Goal: Information Seeking & Learning: Learn about a topic

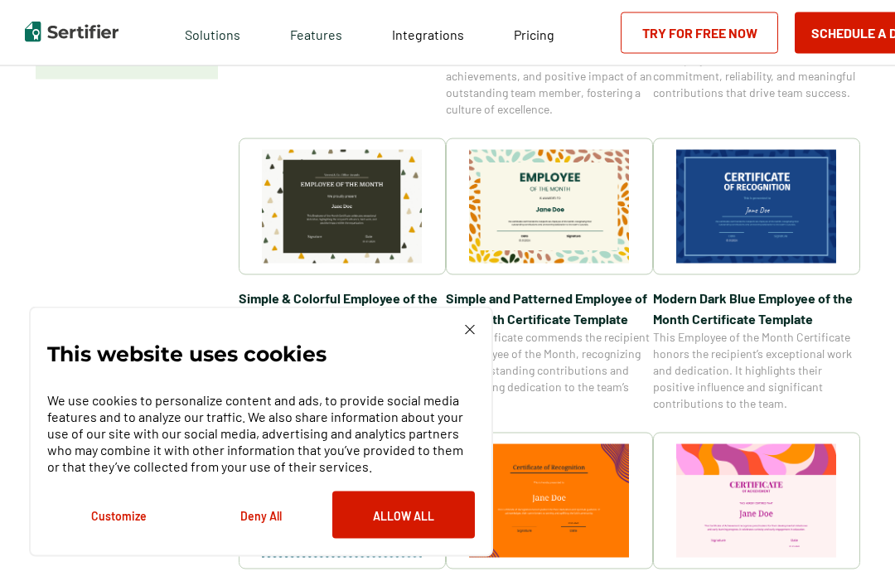
scroll to position [499, 0]
click at [472, 335] on img at bounding box center [470, 330] width 10 height 10
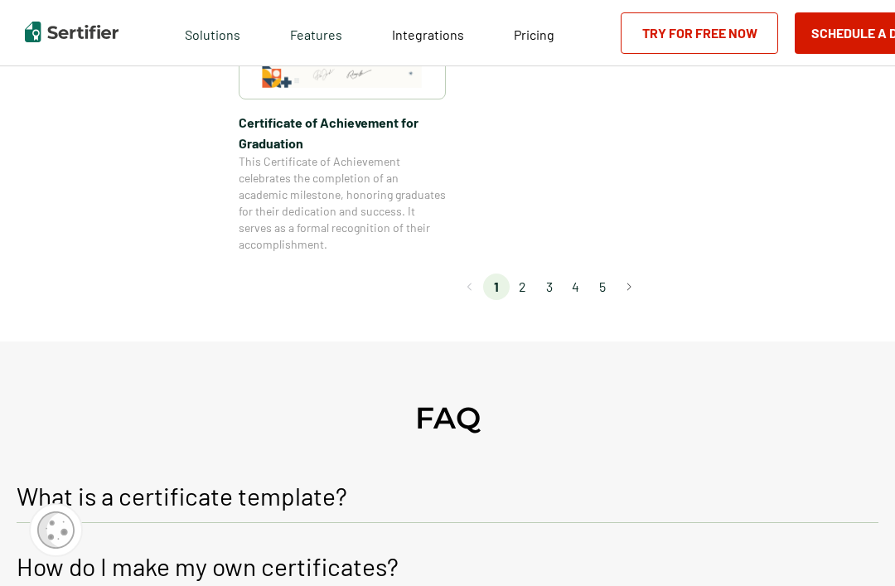
scroll to position [1655, 0]
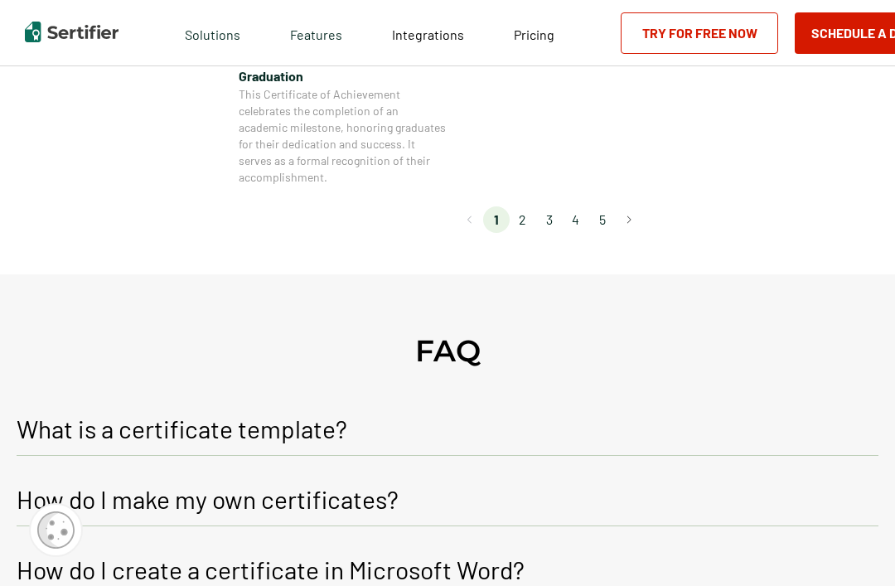
click at [530, 221] on li "2" at bounding box center [522, 219] width 27 height 27
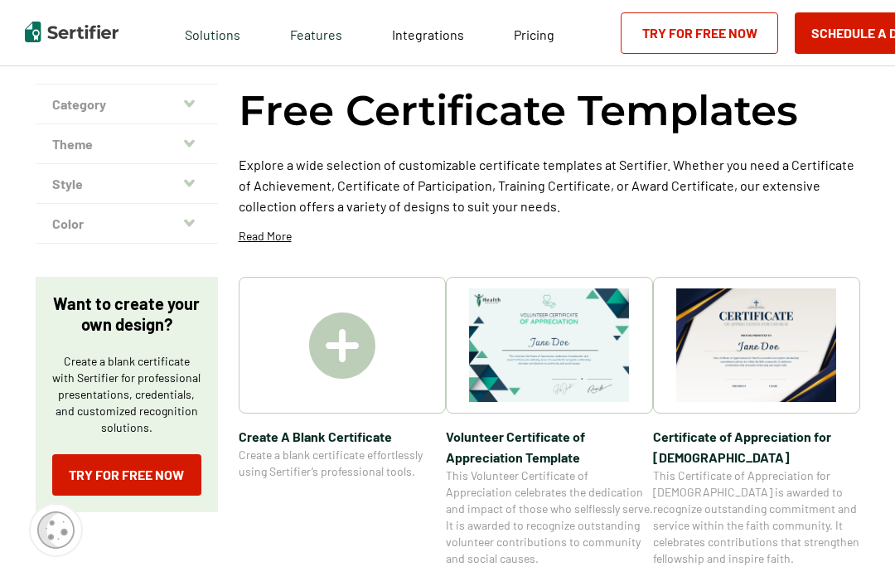
scroll to position [0, 0]
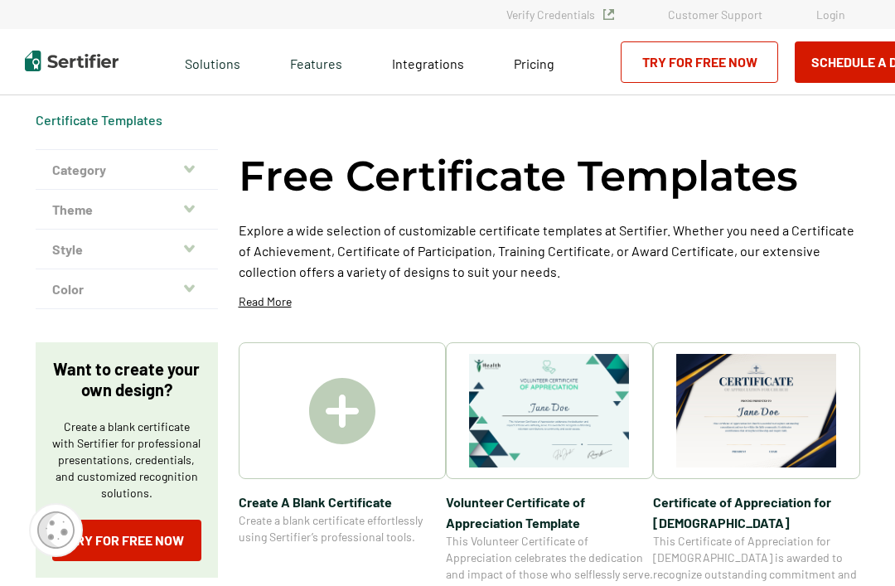
click at [75, 176] on button "Category" at bounding box center [127, 170] width 182 height 40
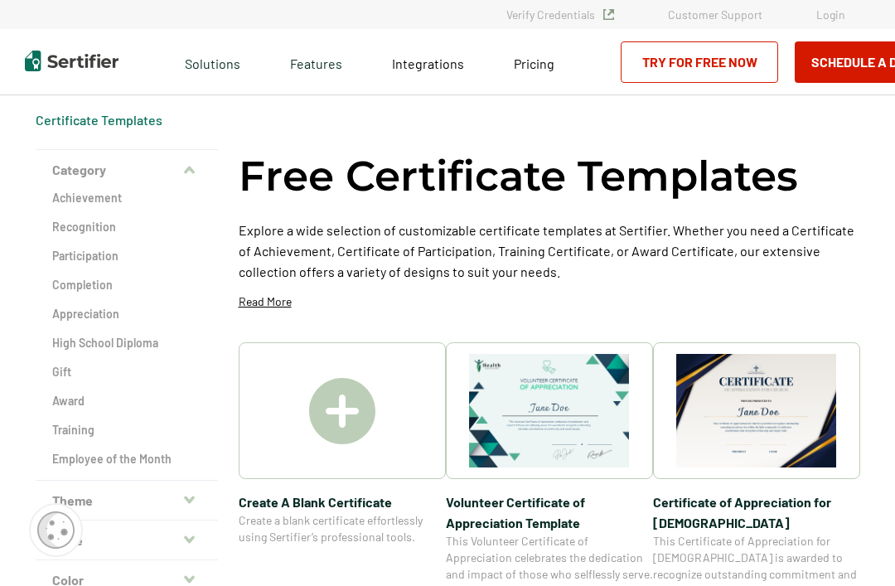
click at [63, 288] on h2 "Completion" at bounding box center [126, 285] width 149 height 17
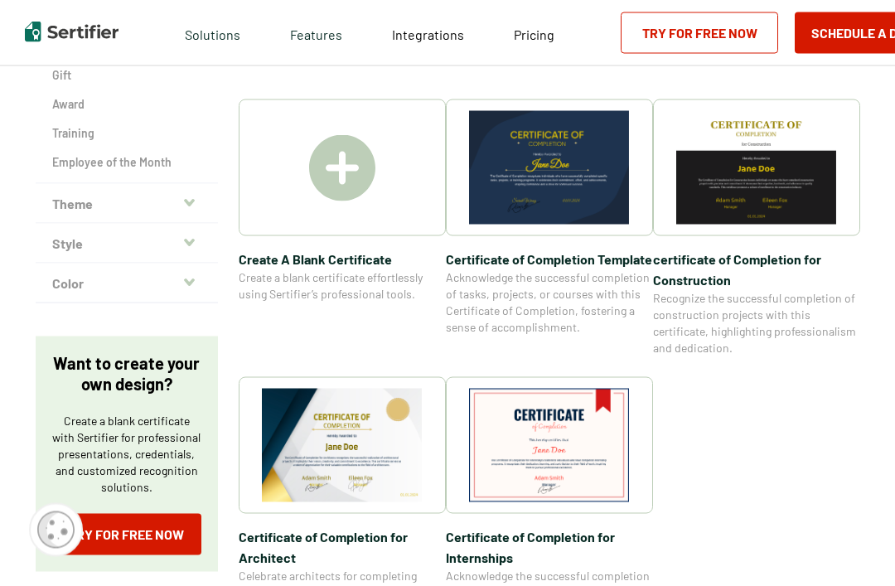
scroll to position [299, 0]
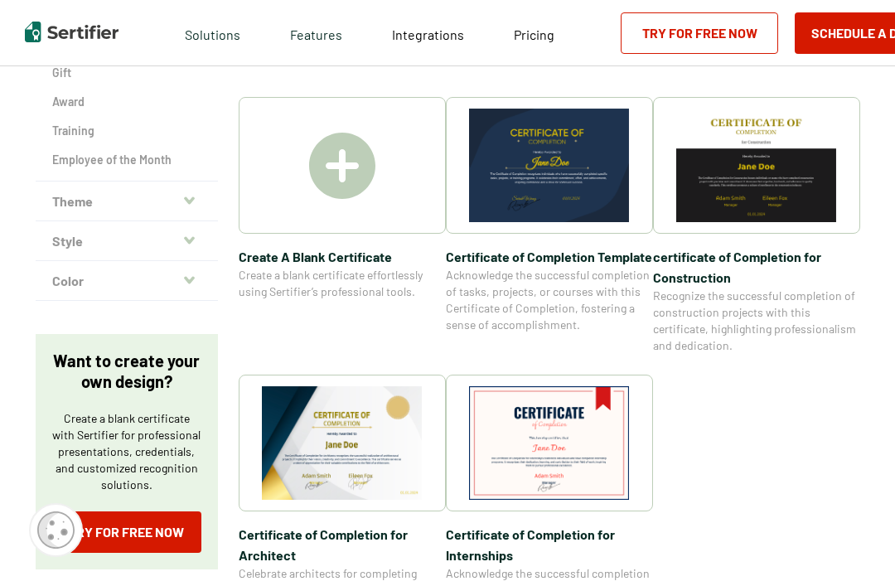
click at [72, 204] on button "Theme" at bounding box center [127, 201] width 182 height 40
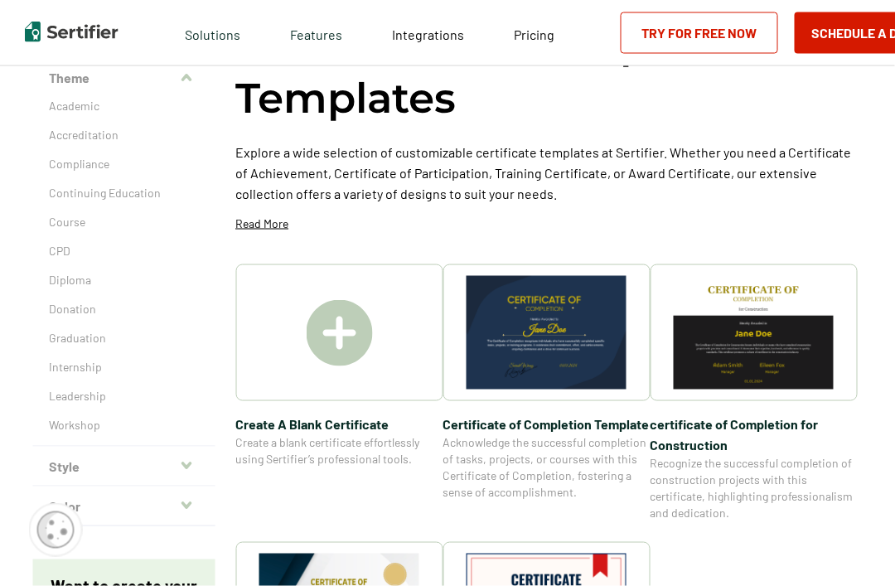
scroll to position [126, 7]
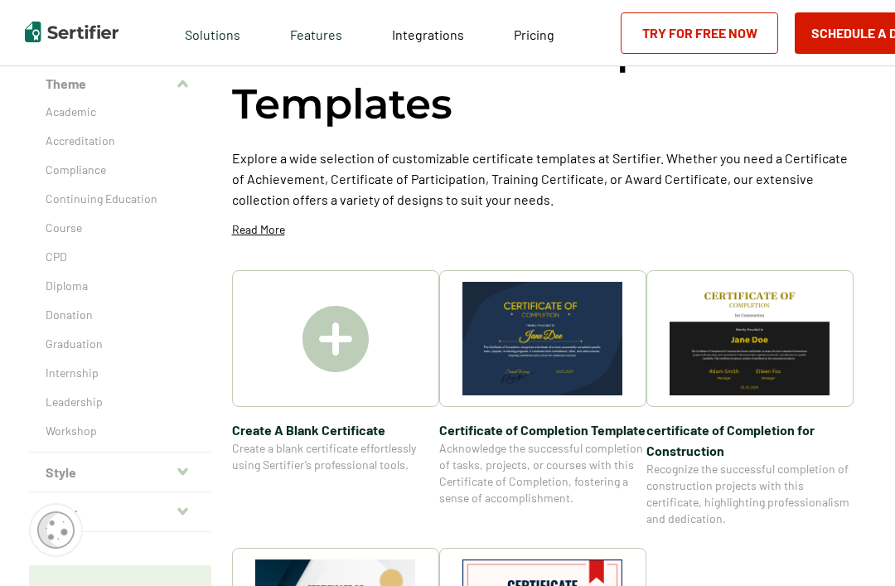
click at [54, 115] on p "Academic" at bounding box center [120, 112] width 149 height 17
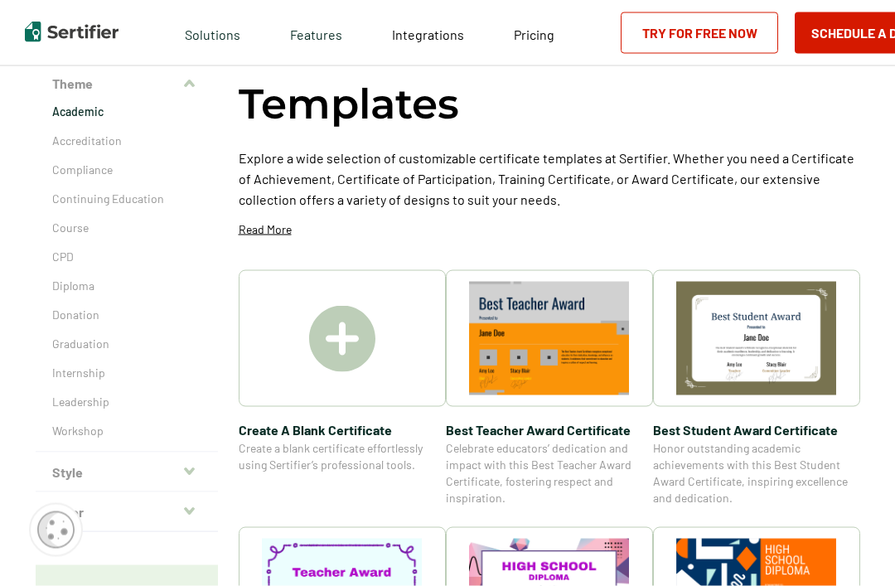
scroll to position [128, 0]
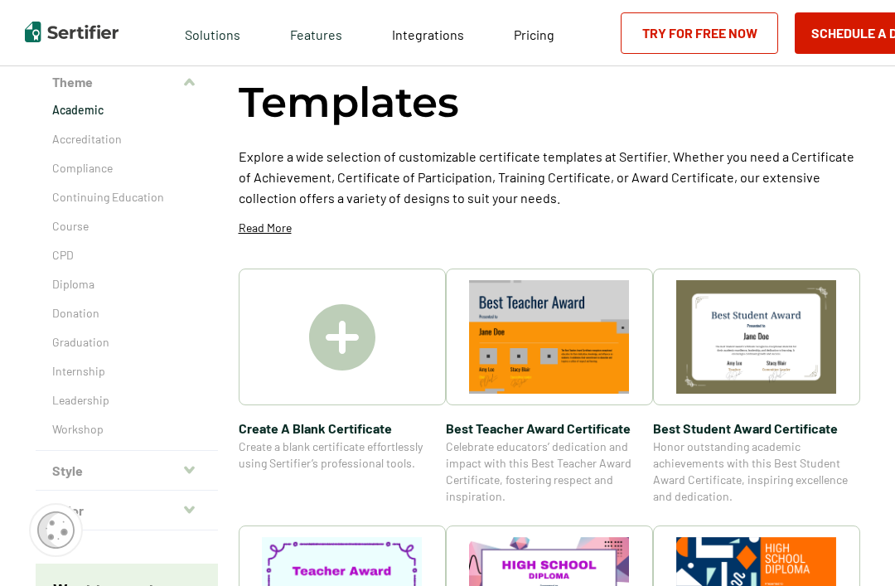
click at [63, 348] on p "Graduation" at bounding box center [126, 342] width 149 height 17
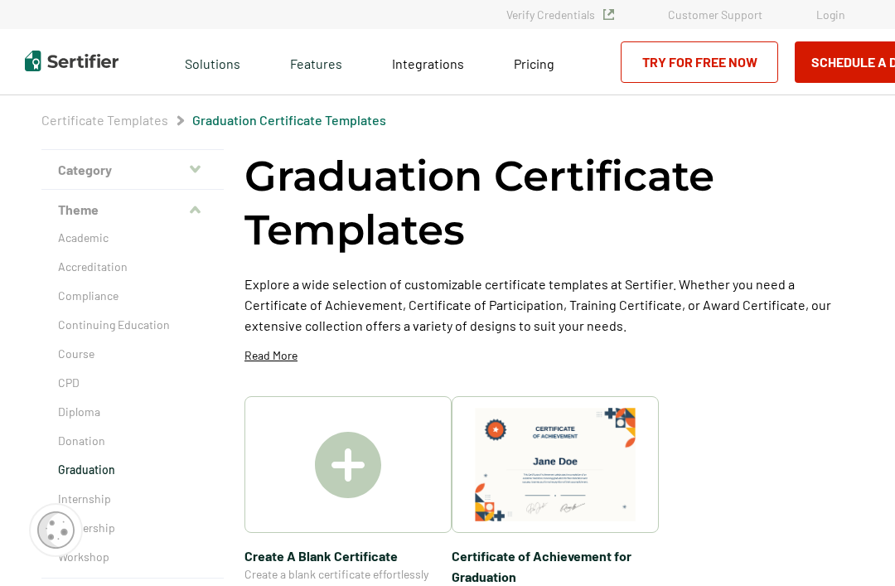
click at [66, 237] on p "Academic" at bounding box center [132, 237] width 149 height 17
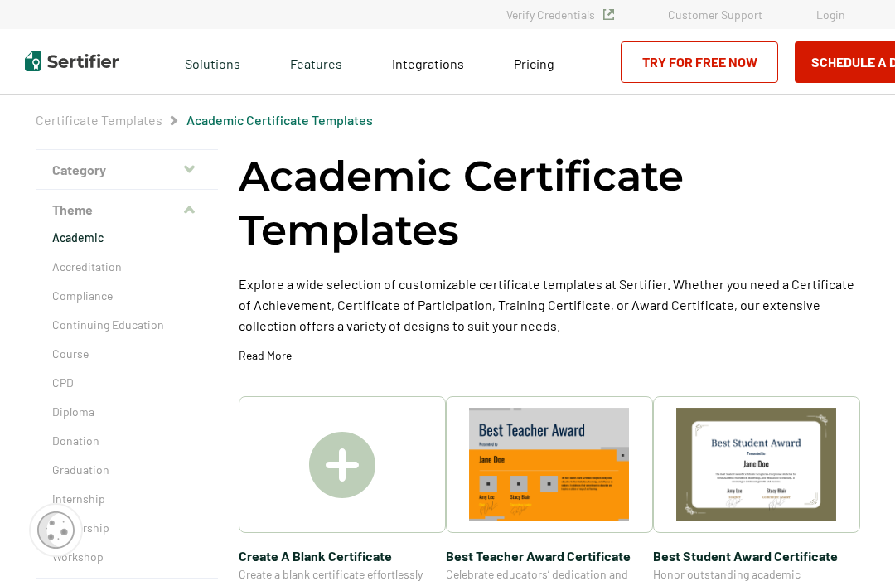
click at [60, 266] on p "Accreditation" at bounding box center [126, 266] width 149 height 17
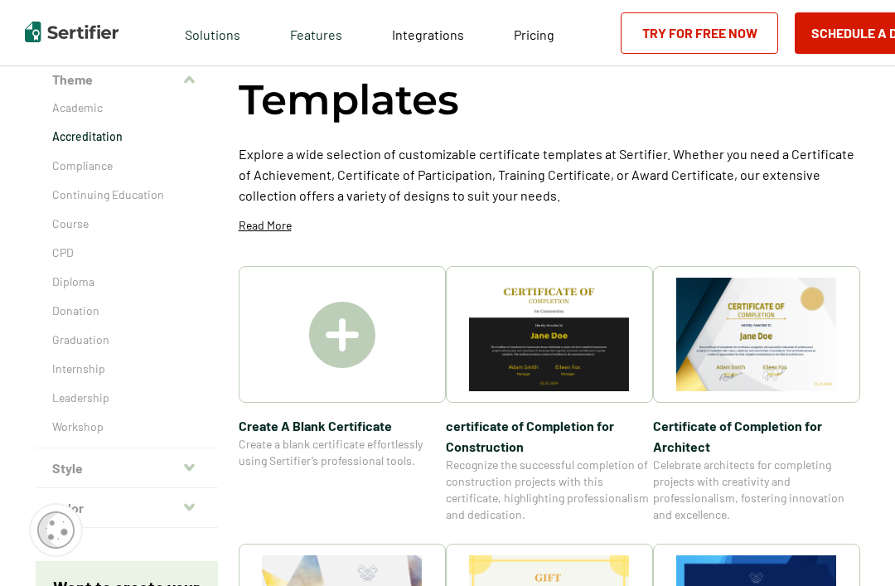
scroll to position [127, 0]
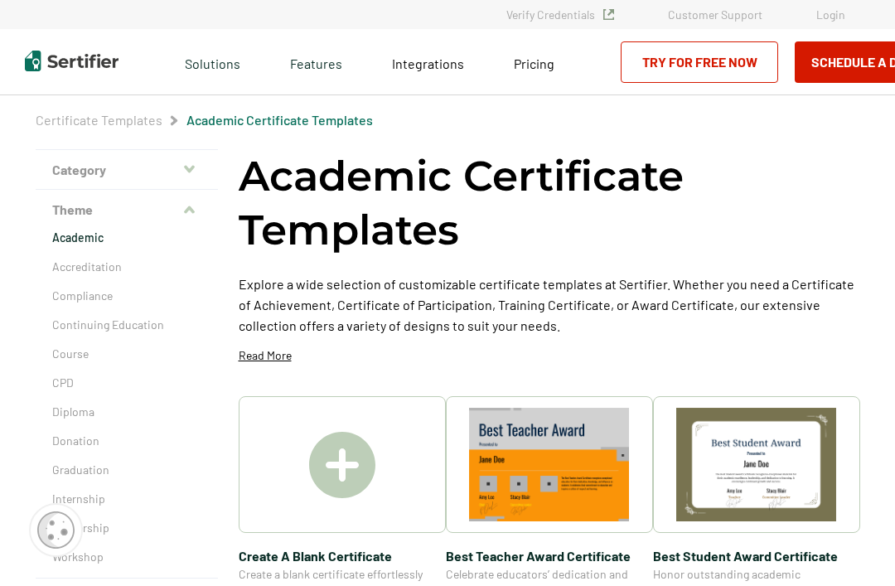
click at [75, 358] on p "Course" at bounding box center [126, 353] width 149 height 17
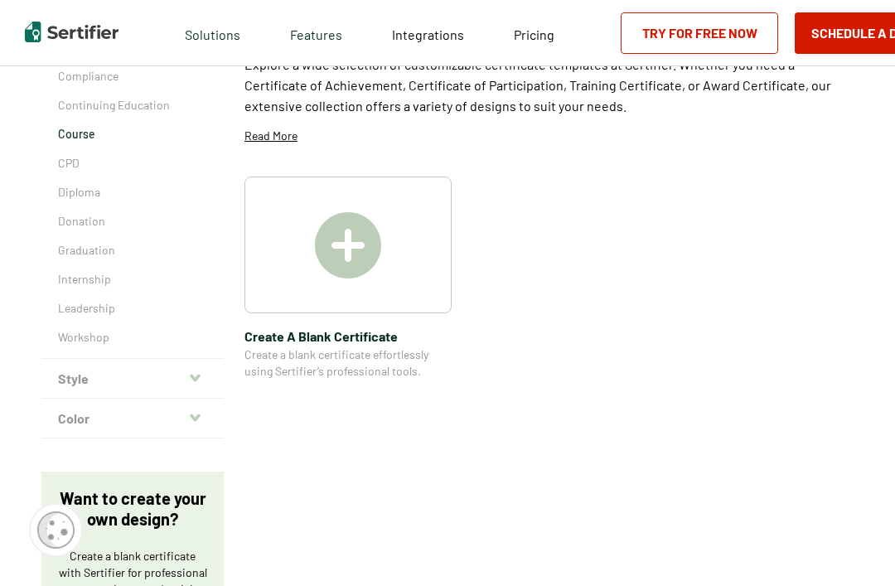
scroll to position [301, 0]
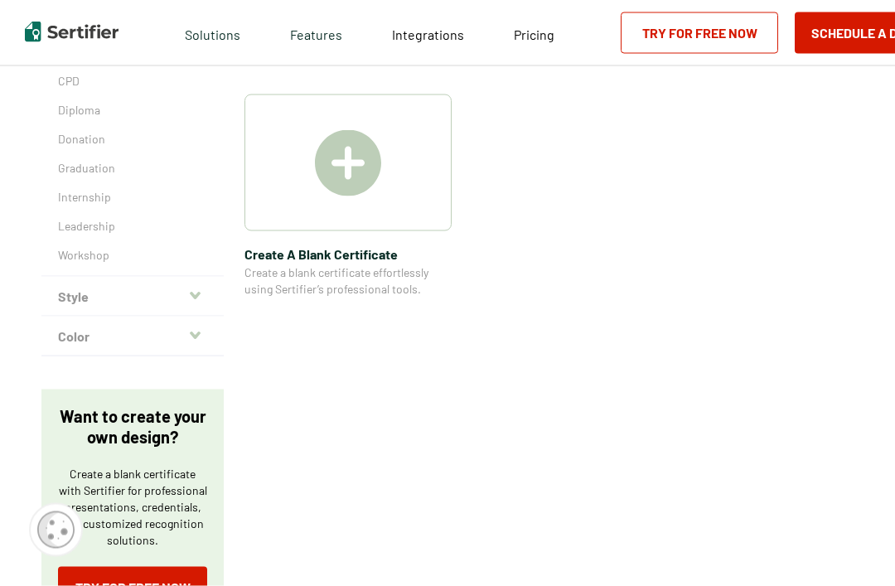
click at [349, 166] on img at bounding box center [348, 163] width 66 height 66
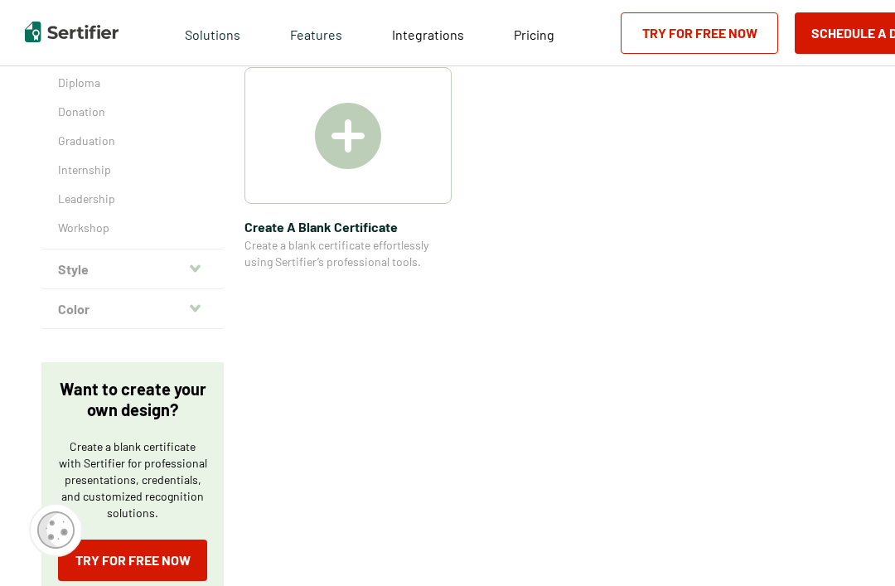
click at [172, 263] on button "Style" at bounding box center [132, 269] width 182 height 40
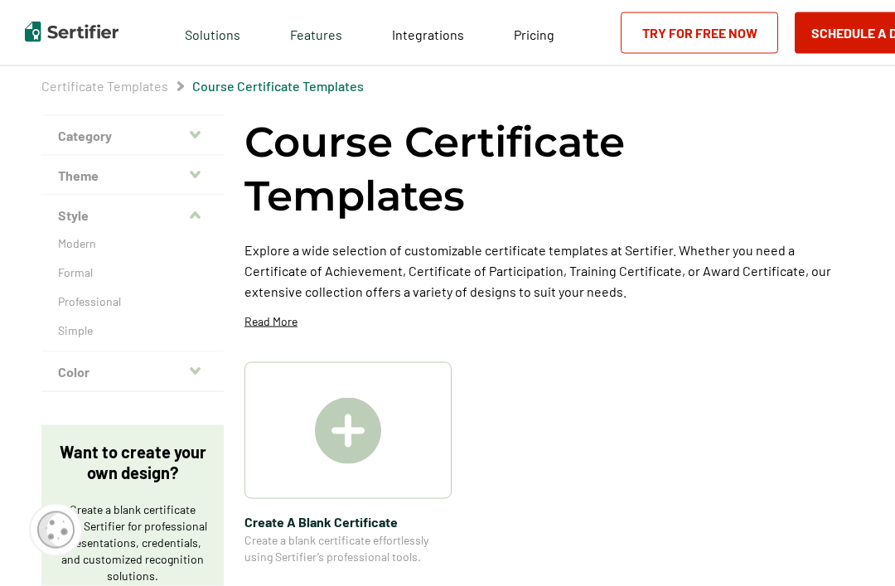
scroll to position [0, 0]
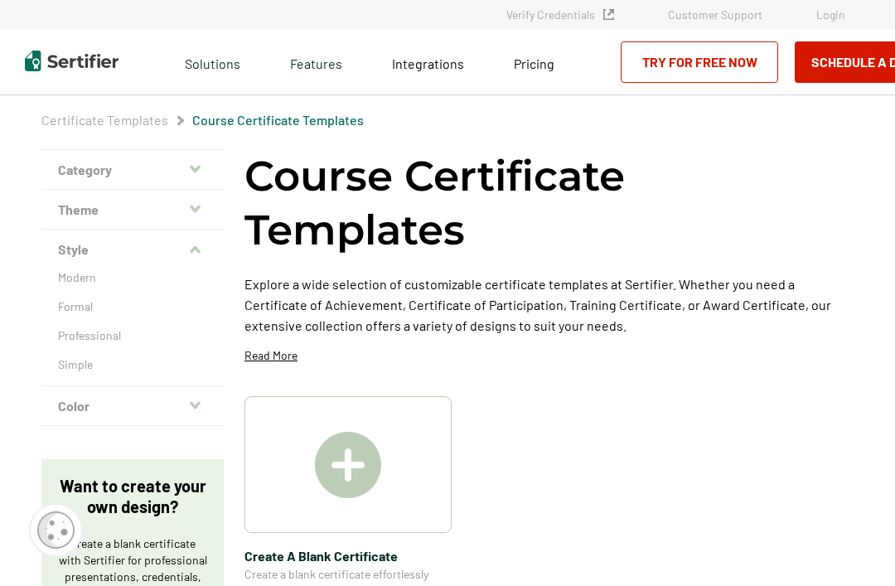
click at [55, 335] on div "Modern Formal Professional Simple" at bounding box center [132, 327] width 182 height 116
click at [85, 335] on p "Professional" at bounding box center [132, 335] width 149 height 17
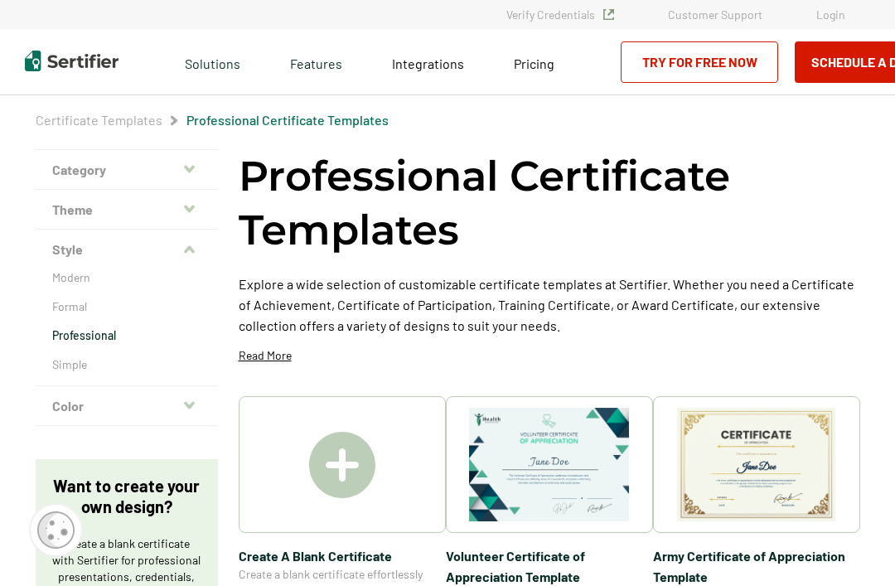
click at [63, 304] on p "Formal" at bounding box center [126, 306] width 149 height 17
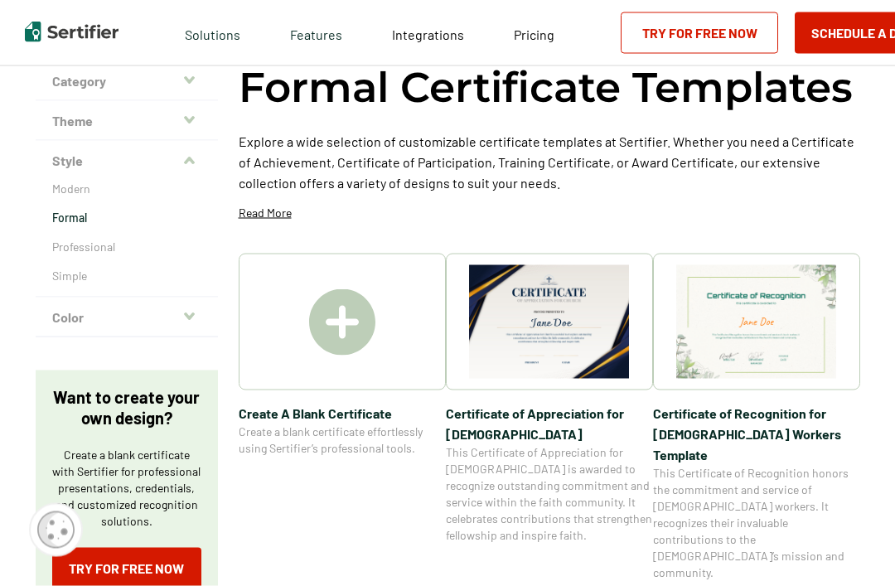
scroll to position [89, 0]
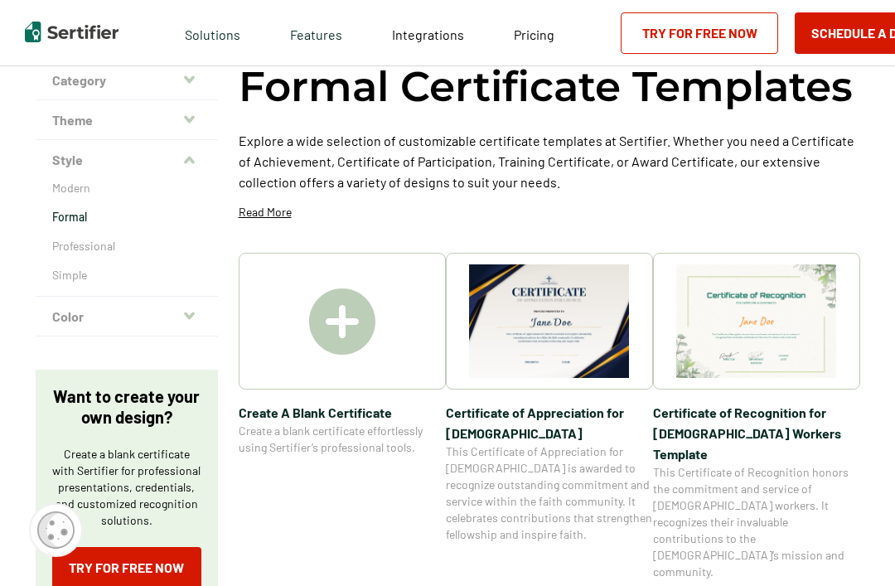
click at [85, 251] on p "Professional" at bounding box center [126, 246] width 149 height 17
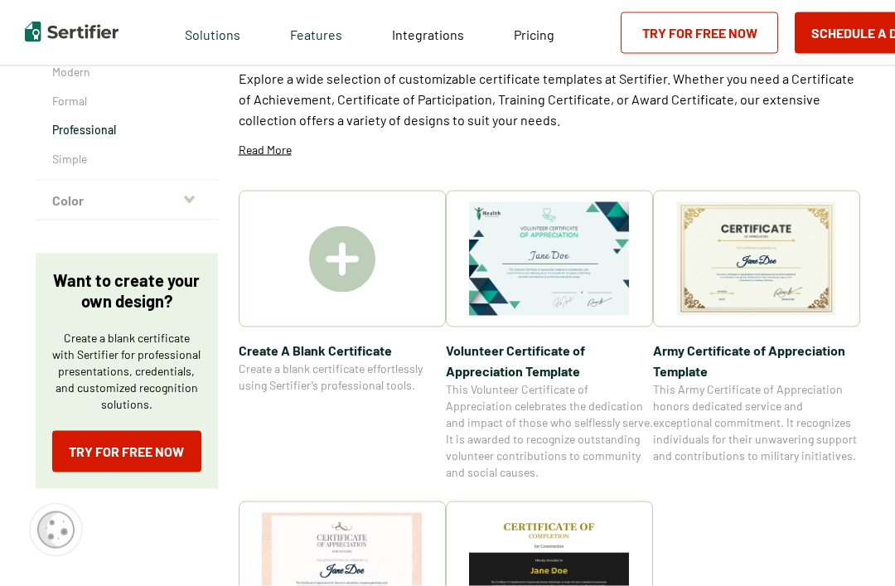
scroll to position [134, 0]
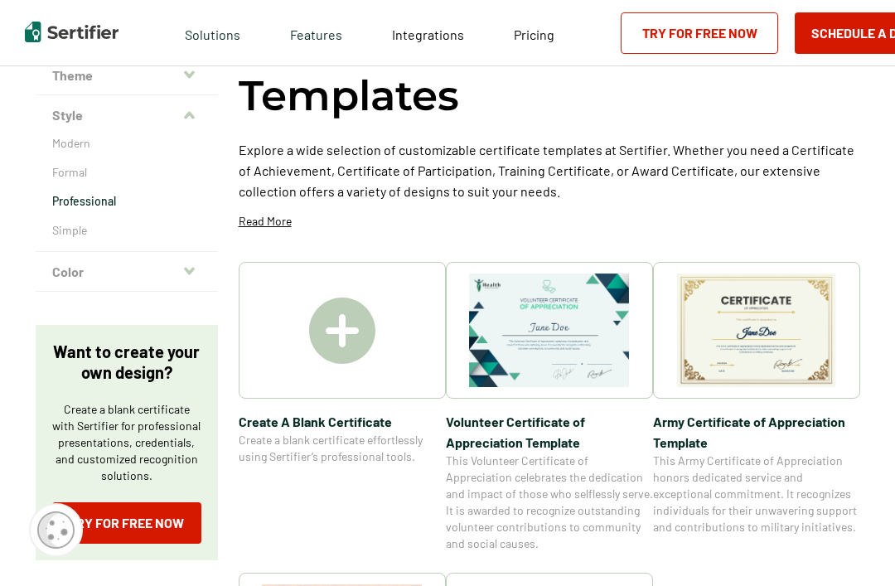
click at [60, 229] on p "Simple" at bounding box center [126, 230] width 149 height 17
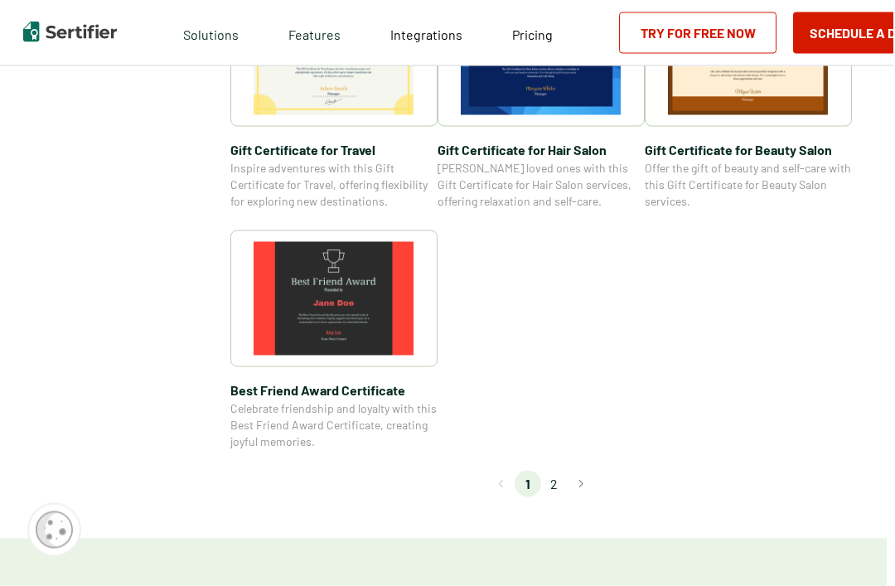
scroll to position [1278, 7]
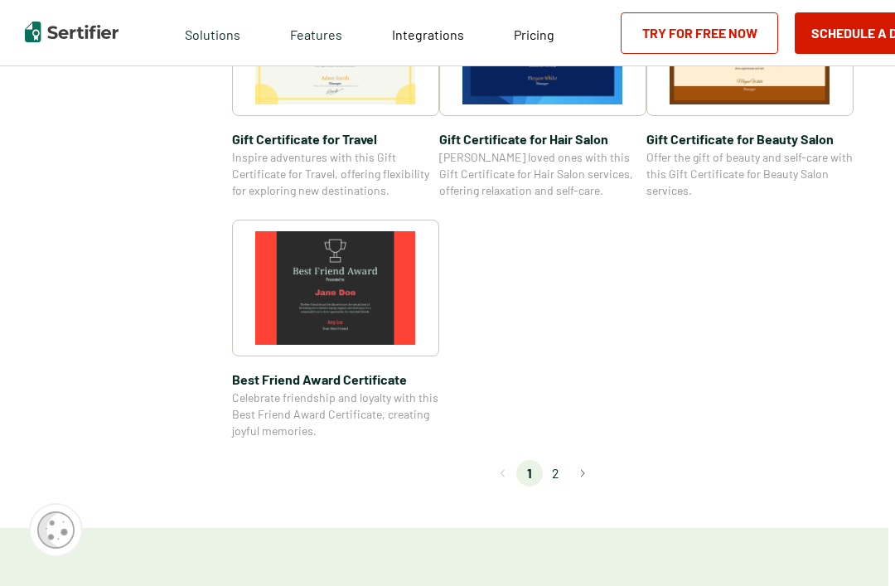
click at [552, 471] on li "2" at bounding box center [556, 473] width 27 height 27
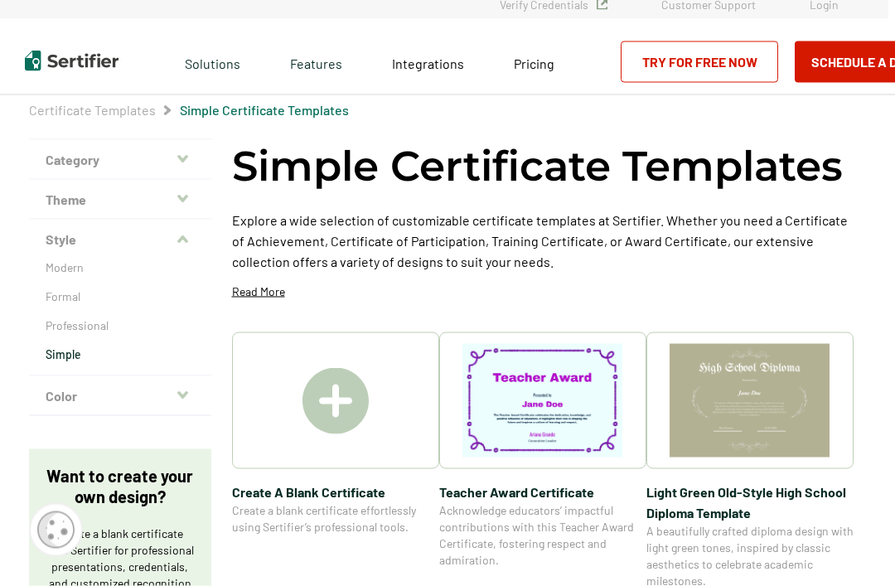
scroll to position [0, 7]
